Goal: Information Seeking & Learning: Understand process/instructions

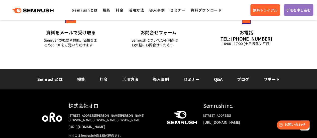
scroll to position [1831, 0]
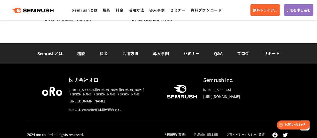
click at [213, 132] on link "利用規約 (日本語)" at bounding box center [206, 134] width 24 height 4
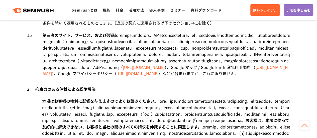
scroll to position [326, 0]
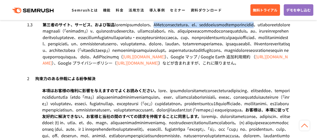
drag, startPoint x: 187, startPoint y: 69, endPoint x: 119, endPoint y: 75, distance: 68.2
click at [119, 66] on div "第三者のサイト、サービス、および製品　 [URL][DOMAIN_NAME] ）、Google マップ / Google Earth 追加利用規約 （ [UR…" at bounding box center [167, 44] width 248 height 45
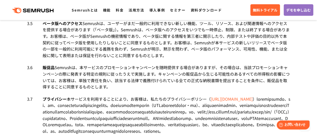
scroll to position [1102, 0]
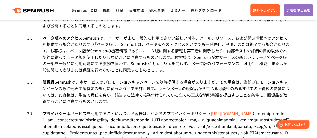
drag, startPoint x: 76, startPoint y: 59, endPoint x: 45, endPoint y: 52, distance: 32.2
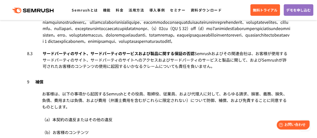
scroll to position [2555, 0]
